Goal: Use online tool/utility: Utilize a website feature to perform a specific function

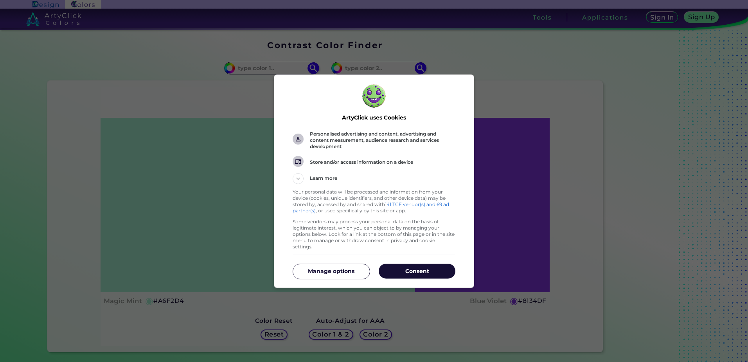
drag, startPoint x: 0, startPoint y: 0, endPoint x: 414, endPoint y: 261, distance: 489.4
click at [418, 263] on button "Consent" at bounding box center [417, 270] width 77 height 15
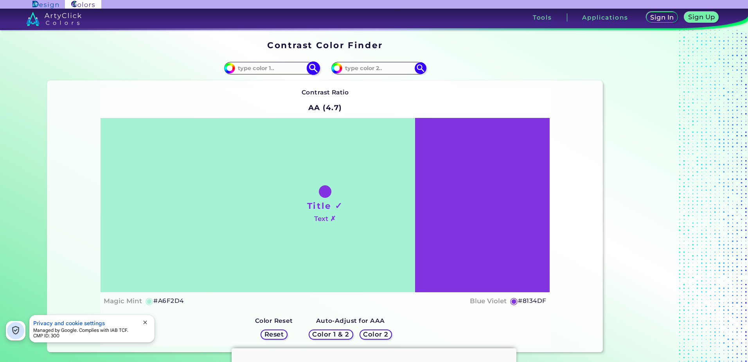
click at [258, 69] on input at bounding box center [271, 68] width 73 height 11
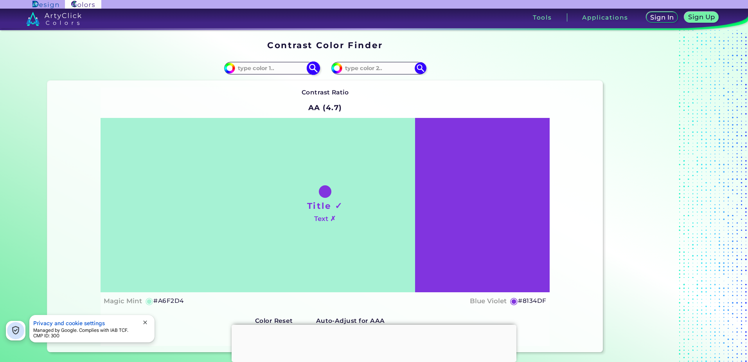
click at [261, 69] on input at bounding box center [271, 68] width 73 height 11
paste input "#D64550"
type input "#D64550"
click at [184, 89] on div "Contrast Ratio AA (4.7) Title ✓ Text ✗ Magic Mint ◉ #A6F2D4 ◉" at bounding box center [325, 216] width 449 height 258
click at [312, 68] on img at bounding box center [314, 68] width 14 height 14
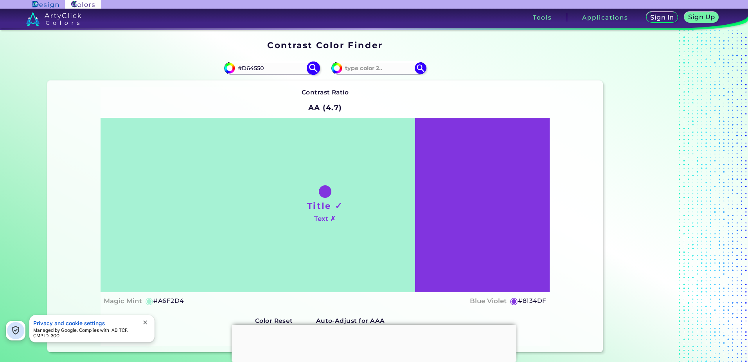
type input "#d64550"
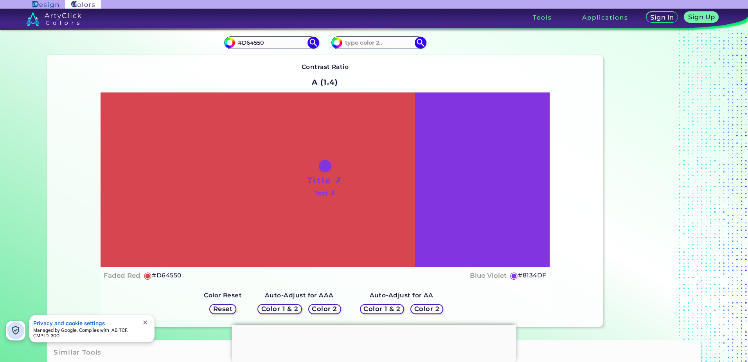
scroll to position [39, 0]
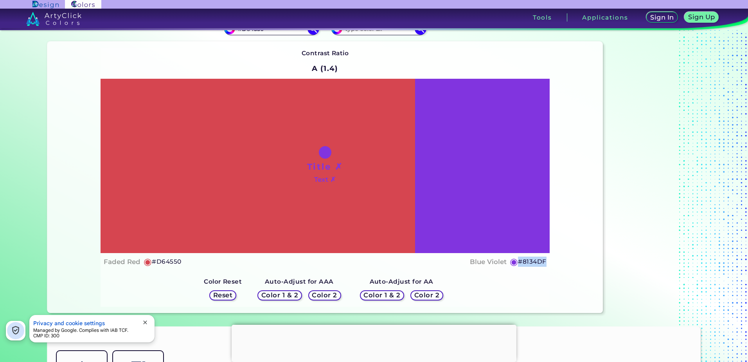
drag, startPoint x: 545, startPoint y: 261, endPoint x: 518, endPoint y: 260, distance: 26.6
click at [518, 260] on div "Title ✗ Text ✗ Faded Red ◉ #D64550 Blue Violet ◉ #8134DF" at bounding box center [325, 175] width 449 height 192
copy h5 "#8134DF"
click at [421, 295] on h5 "Color 2" at bounding box center [427, 295] width 26 height 7
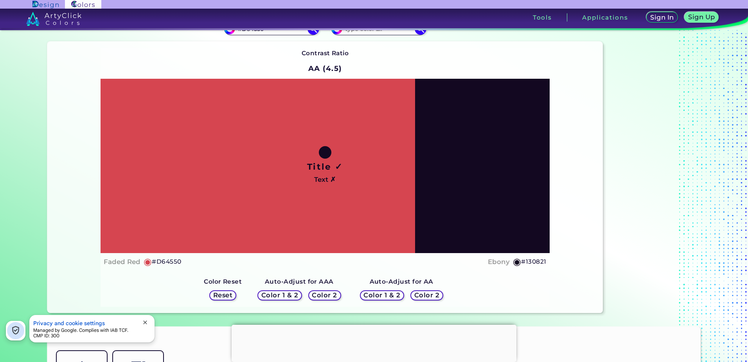
click at [419, 294] on h5 "Color 2" at bounding box center [427, 295] width 26 height 7
